Goal: Task Accomplishment & Management: Manage account settings

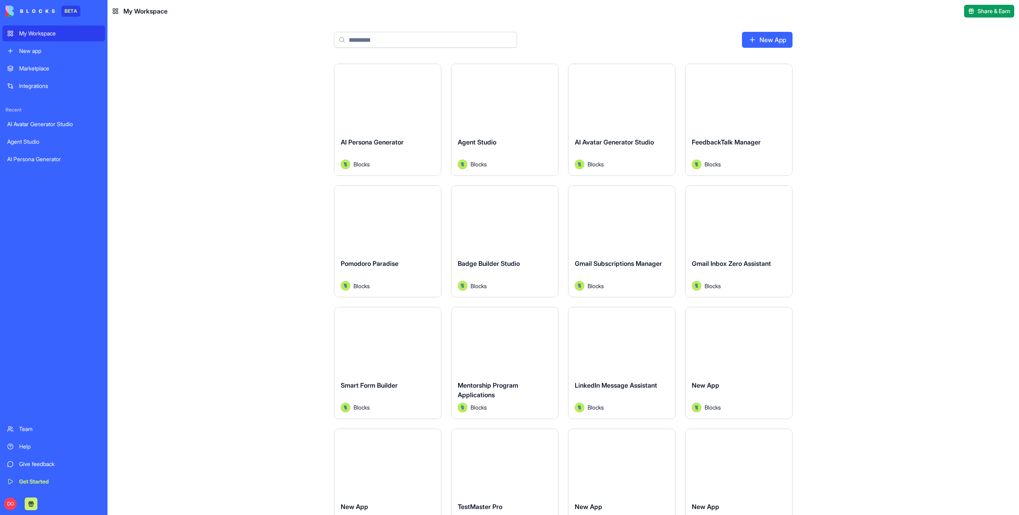
click at [895, 110] on div "Launch AI Persona Generator Blocks Launch Agent Studio Blocks Launch AI Avatar …" at bounding box center [562, 289] width 911 height 451
click at [374, 40] on input at bounding box center [425, 40] width 183 height 16
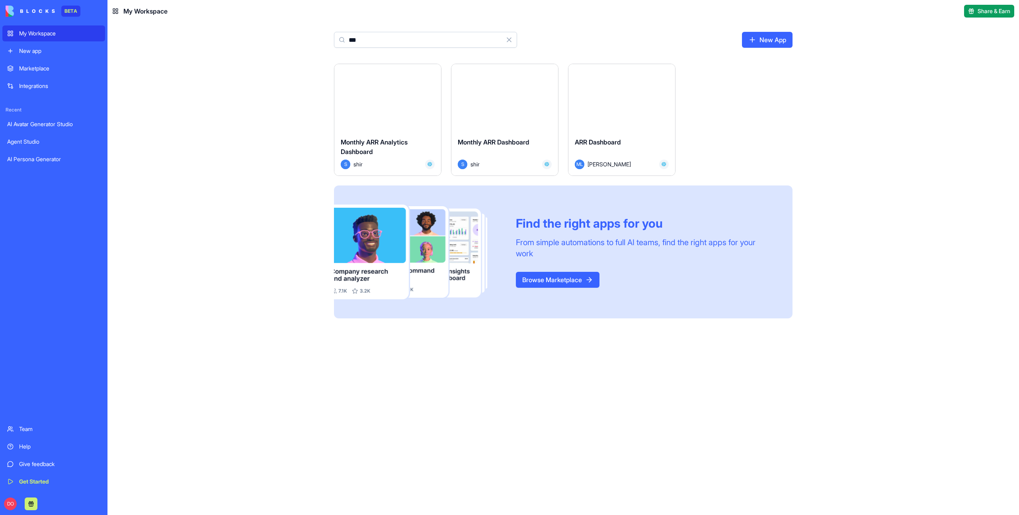
type input "***"
click at [631, 145] on div "ARR Dashboard" at bounding box center [622, 148] width 94 height 22
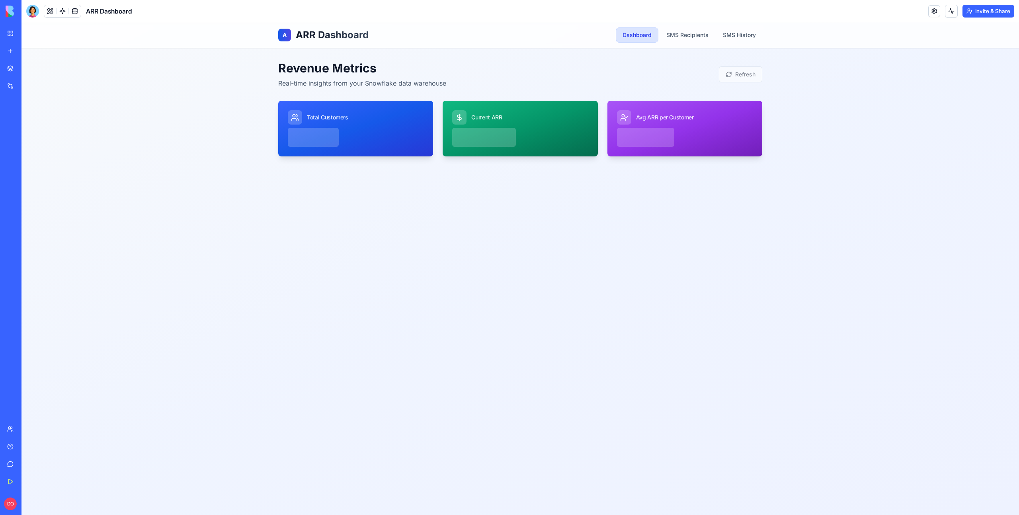
click at [994, 11] on button "Invite & Share" at bounding box center [988, 11] width 52 height 13
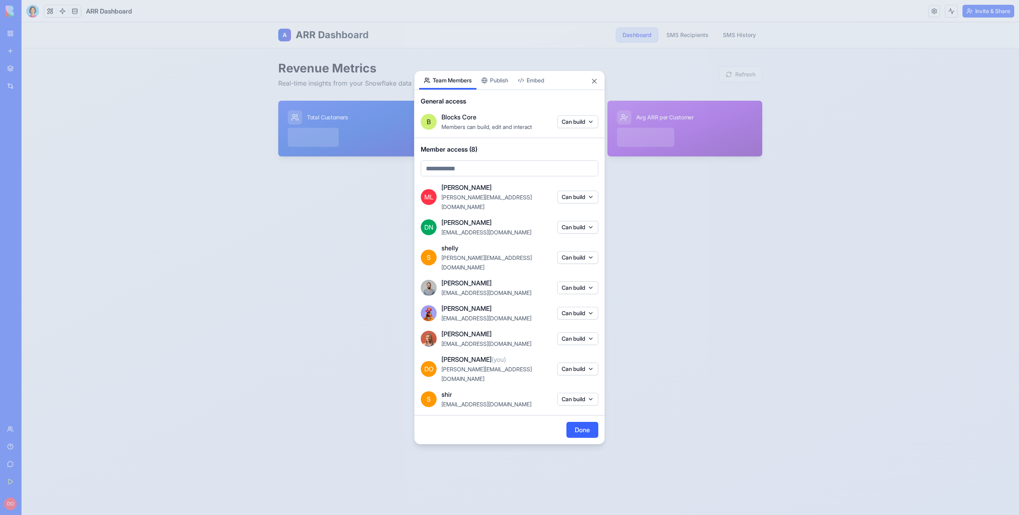
click at [501, 96] on body "BETA My Workspace New app Marketplace Integrations Recent AI Avatar Generator S…" at bounding box center [509, 257] width 1019 height 515
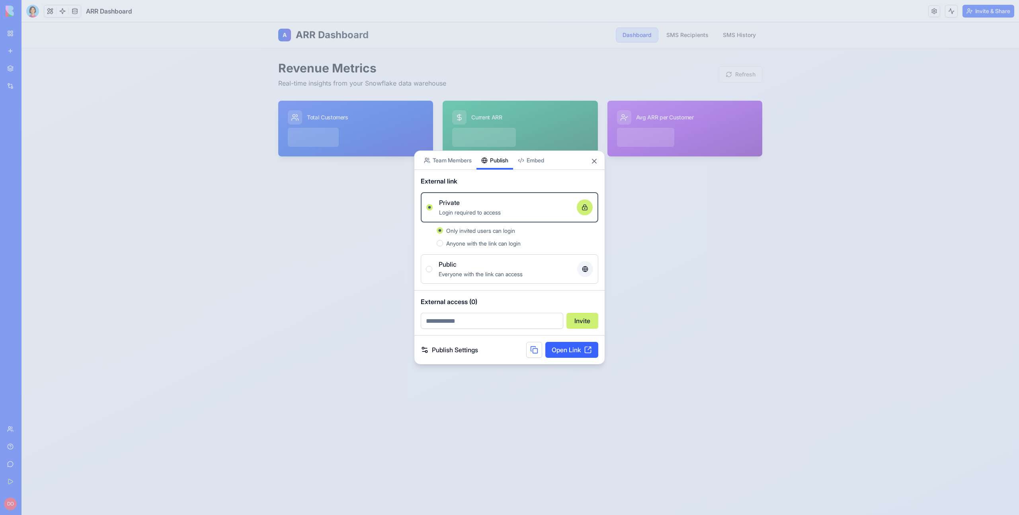
click at [434, 269] on div "Public Everyone with the link can access" at bounding box center [509, 268] width 167 height 19
click at [432, 269] on button "Public Everyone with the link can access" at bounding box center [429, 269] width 6 height 6
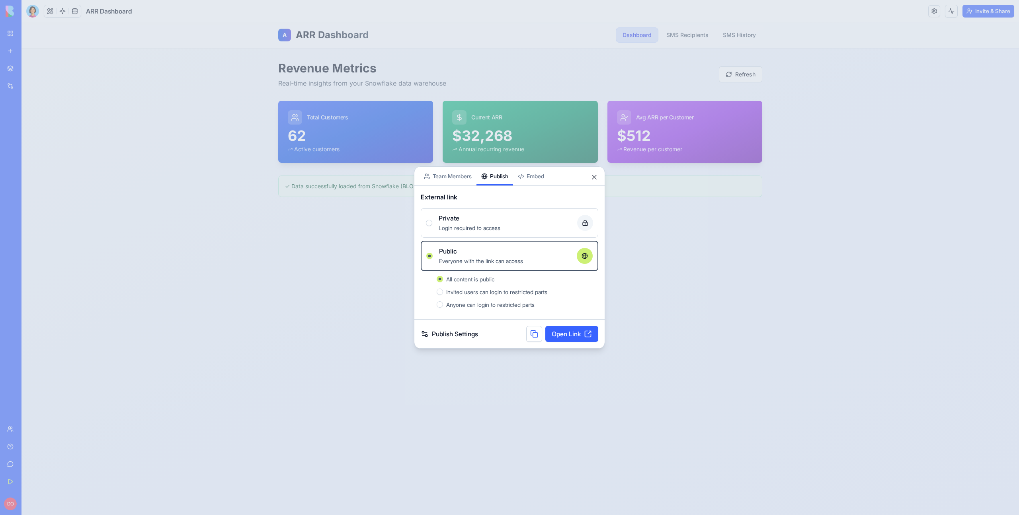
click at [471, 292] on span "Invited users can login to restricted parts" at bounding box center [496, 292] width 101 height 7
click at [443, 292] on button "Invited users can login to restricted parts" at bounding box center [440, 292] width 6 height 6
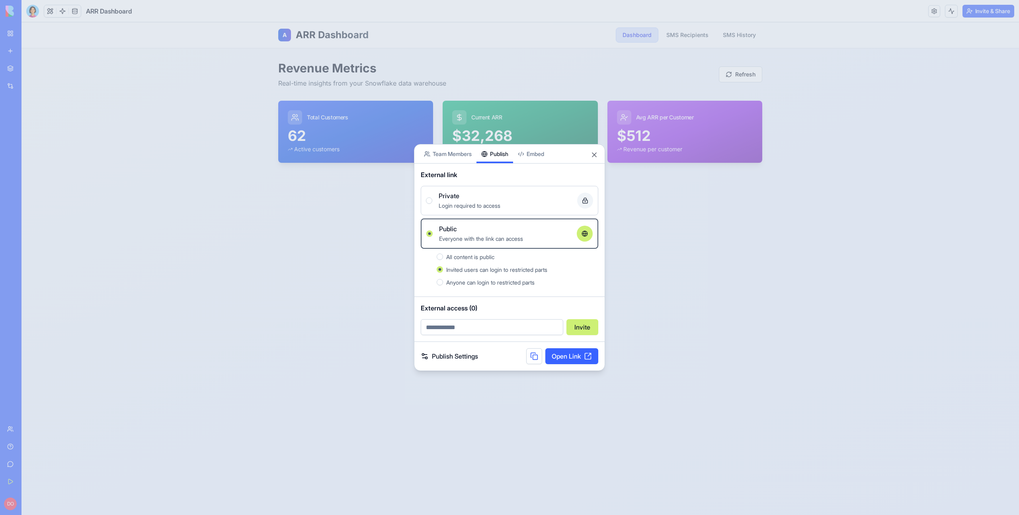
click at [474, 284] on span "Anyone can login to restricted parts" at bounding box center [490, 282] width 88 height 7
click at [443, 284] on button "Anyone can login to restricted parts" at bounding box center [440, 282] width 6 height 6
click at [567, 355] on link "Open Link" at bounding box center [571, 356] width 53 height 16
click at [696, 254] on div at bounding box center [509, 257] width 1019 height 515
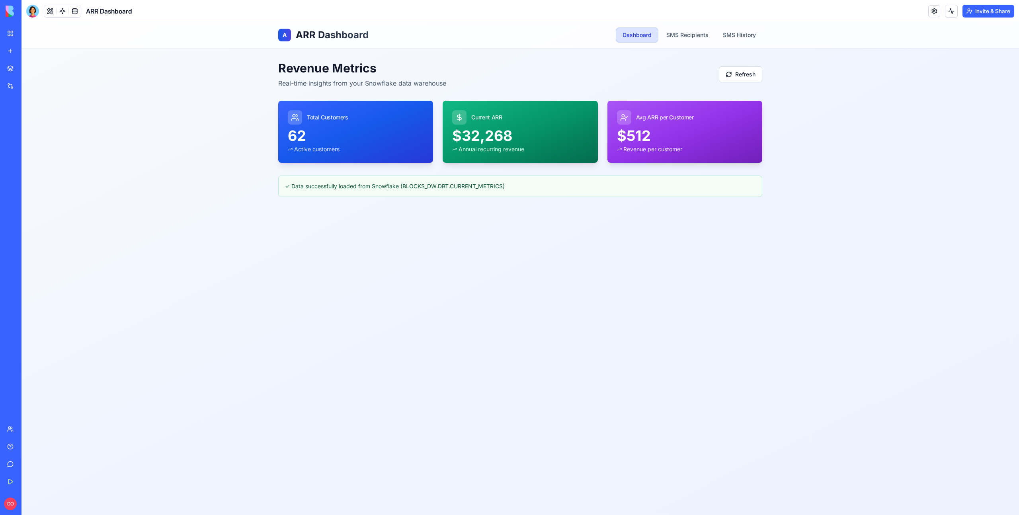
click at [164, 113] on div "A ARR Dashboard Dashboard SMS Recipients SMS History Revenue Metrics Real-time …" at bounding box center [519, 268] width 997 height 493
click at [989, 10] on button "Invite & Share" at bounding box center [988, 11] width 52 height 13
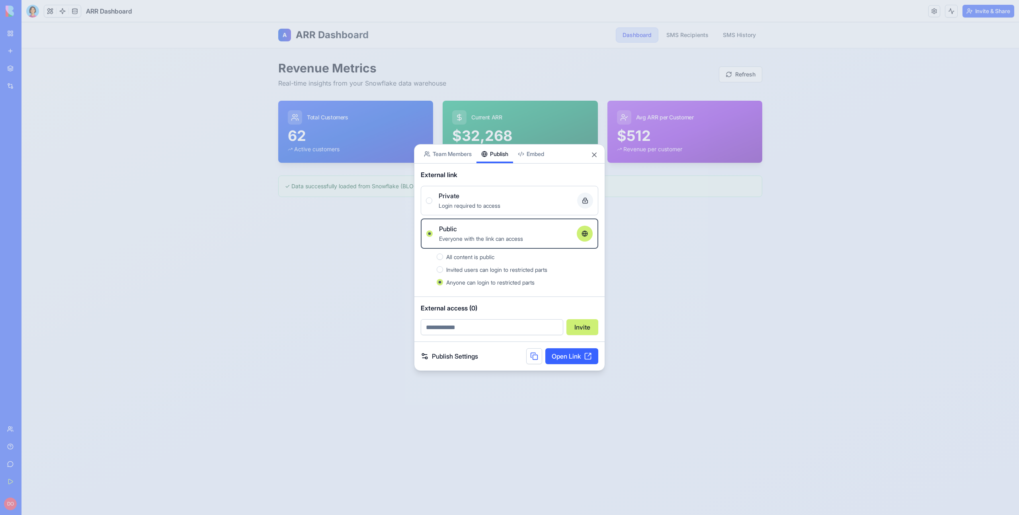
click at [472, 203] on span "Login required to access" at bounding box center [470, 205] width 62 height 7
click at [432, 203] on button "Private Login required to access" at bounding box center [429, 200] width 6 height 6
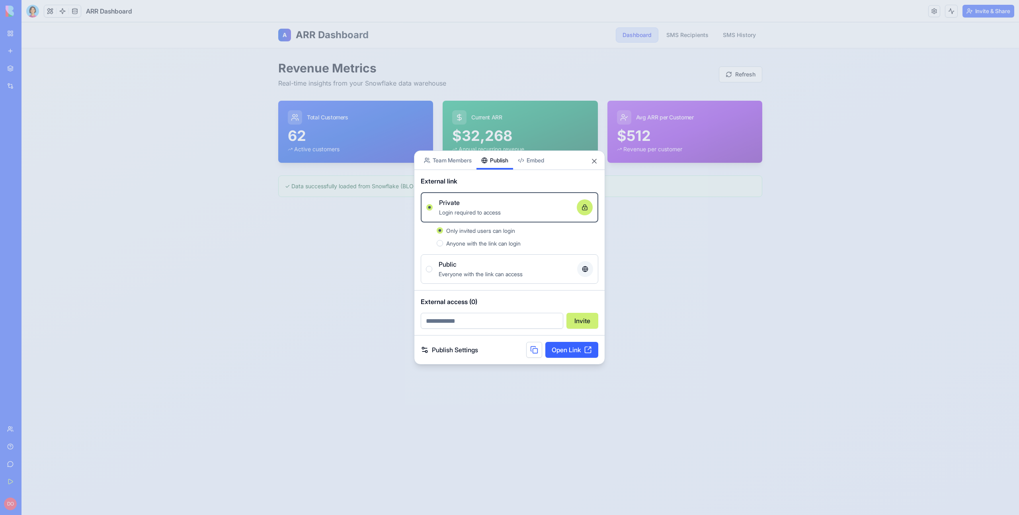
click at [472, 244] on span "Anyone with the link can login" at bounding box center [483, 243] width 74 height 7
click at [443, 244] on button "Anyone with the link can login" at bounding box center [440, 243] width 6 height 6
click at [534, 348] on button at bounding box center [534, 350] width 16 height 16
click at [698, 329] on div at bounding box center [509, 257] width 1019 height 515
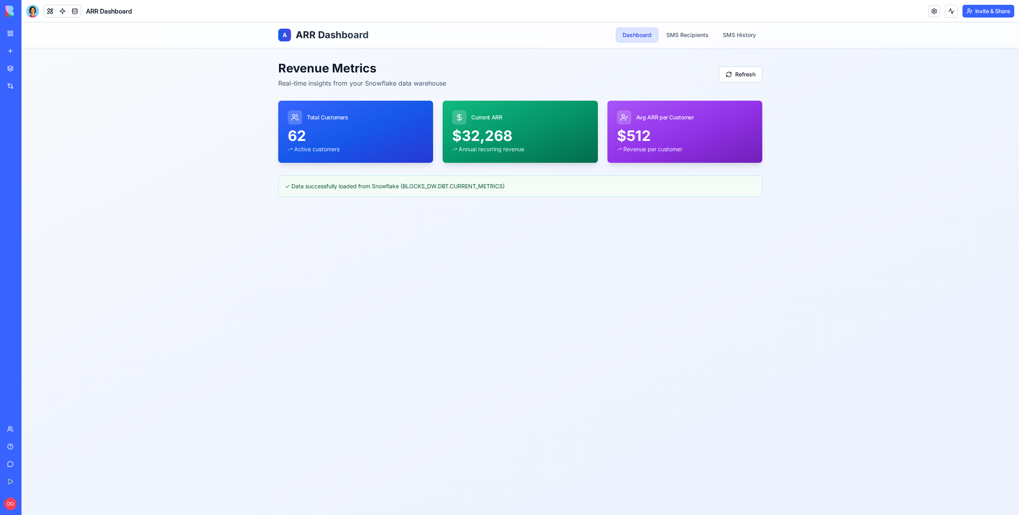
click at [13, 34] on link "My Workspace" at bounding box center [18, 33] width 32 height 16
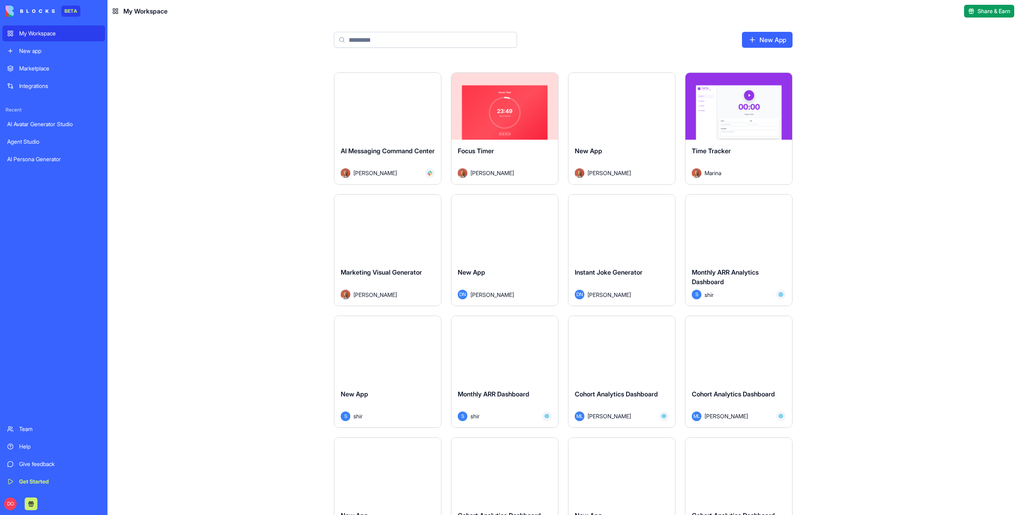
scroll to position [785, 0]
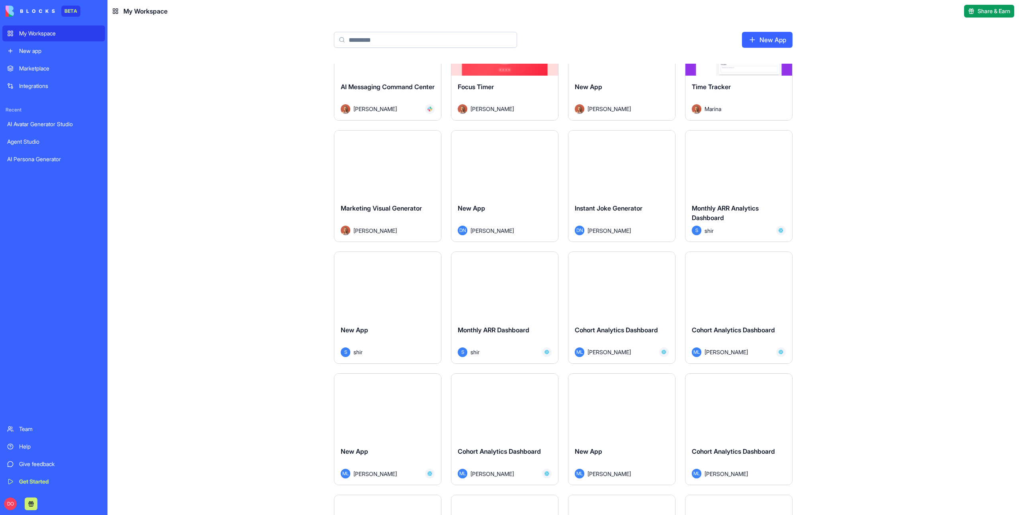
click at [718, 304] on div "Launch" at bounding box center [738, 285] width 107 height 67
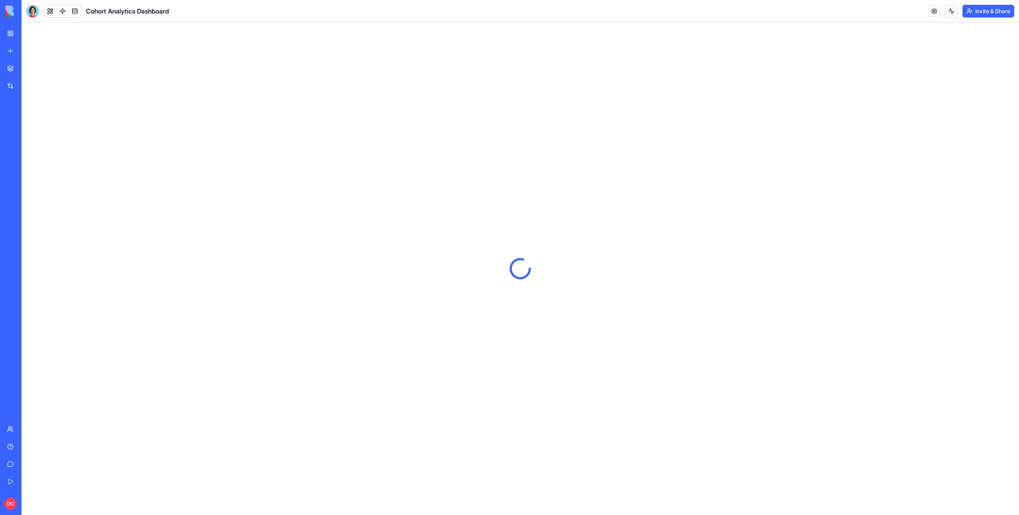
click at [973, 7] on button "Invite & Share" at bounding box center [988, 11] width 52 height 13
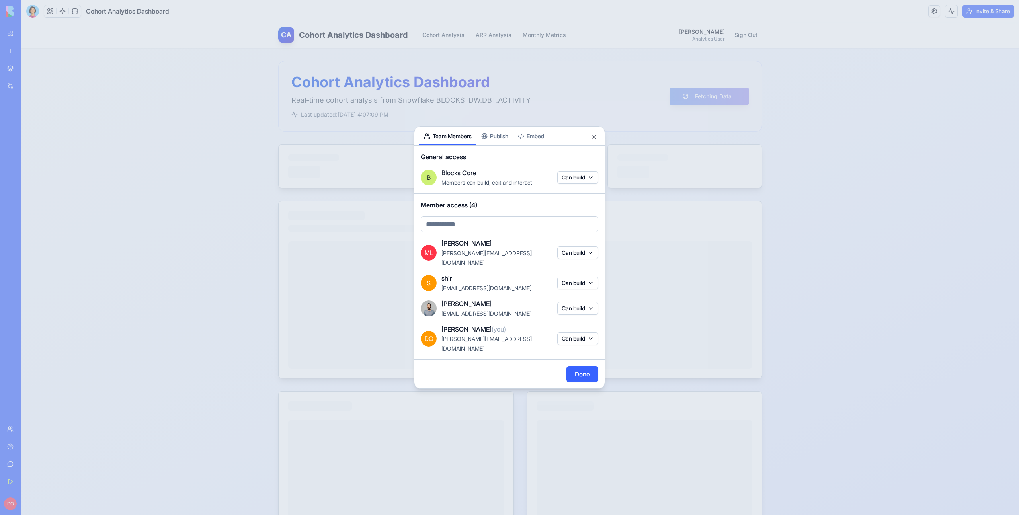
click at [491, 149] on body "BETA My Workspace New app Marketplace Integrations Recent AI Avatar Generator S…" at bounding box center [509, 257] width 1019 height 515
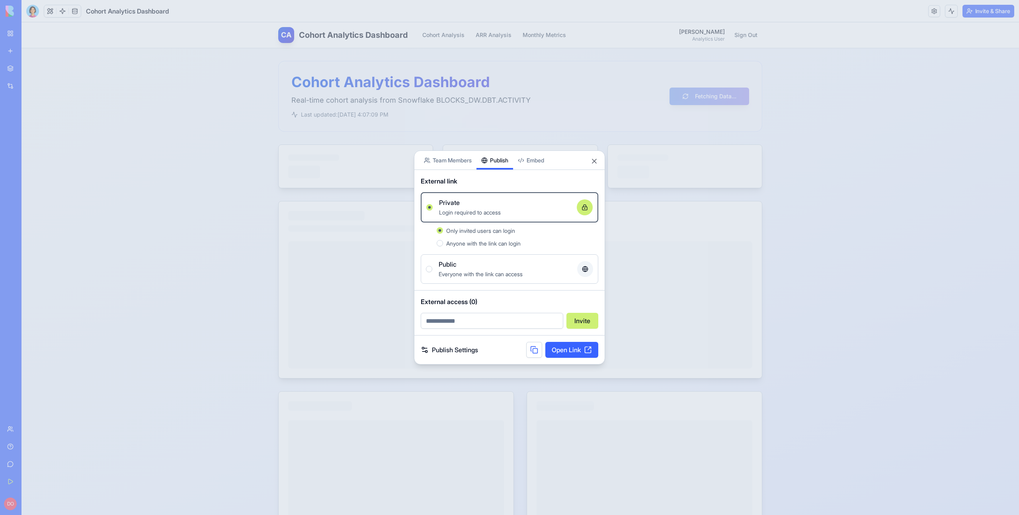
click at [490, 247] on div "Anyone with the link can login" at bounding box center [522, 243] width 152 height 10
click at [443, 246] on button "Anyone with the link can login" at bounding box center [440, 243] width 6 height 6
click at [537, 351] on button at bounding box center [534, 350] width 16 height 16
